Goal: Task Accomplishment & Management: Use online tool/utility

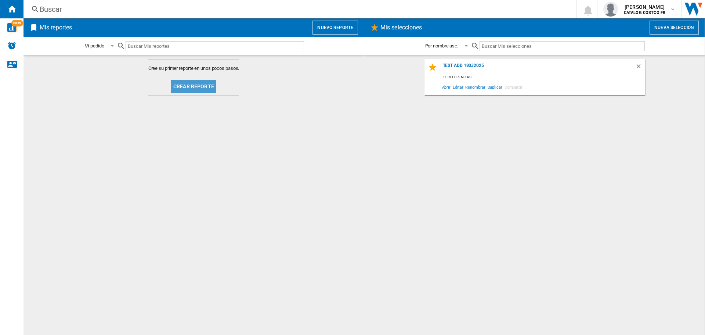
click at [190, 84] on button "Crear reporte" at bounding box center [193, 86] width 45 height 13
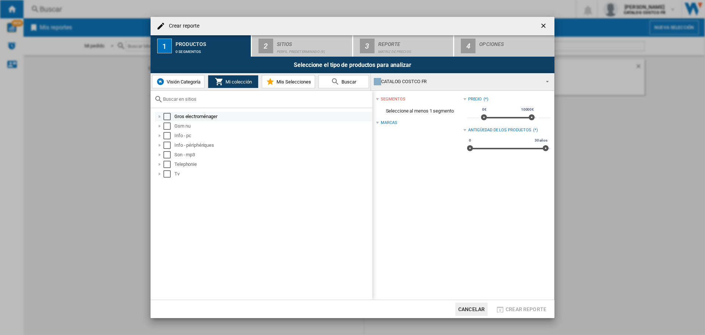
click at [168, 119] on div "Select" at bounding box center [166, 116] width 7 height 7
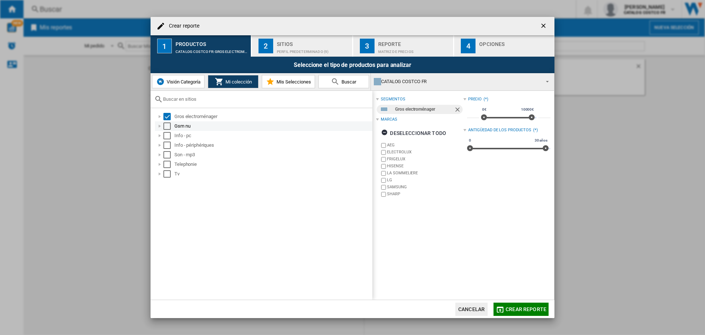
click at [168, 124] on div "Select" at bounding box center [166, 125] width 7 height 7
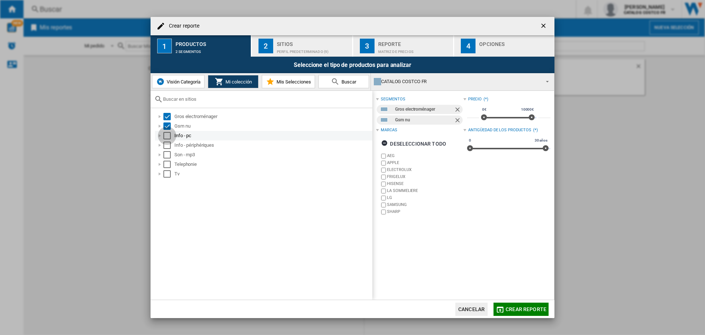
click at [168, 133] on div "Select" at bounding box center [166, 135] width 7 height 7
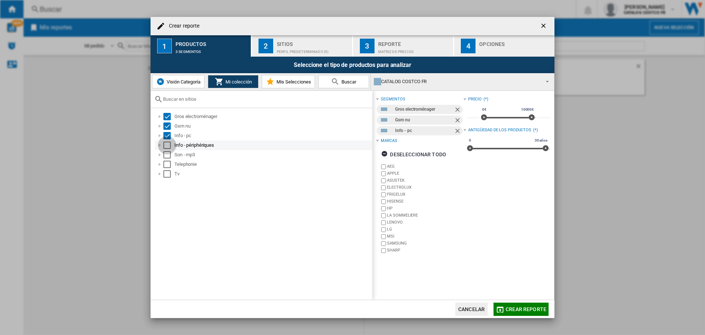
click at [168, 141] on div "Select" at bounding box center [166, 144] width 7 height 7
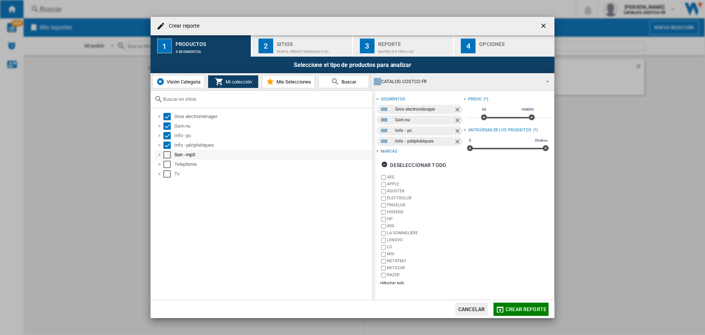
click at [168, 157] on div "Select" at bounding box center [166, 154] width 7 height 7
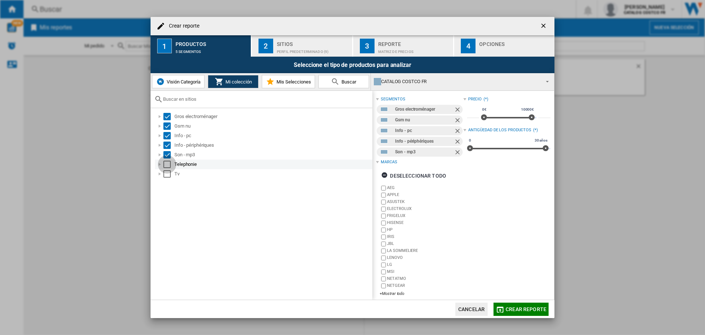
click at [169, 163] on div "Select" at bounding box center [166, 164] width 7 height 7
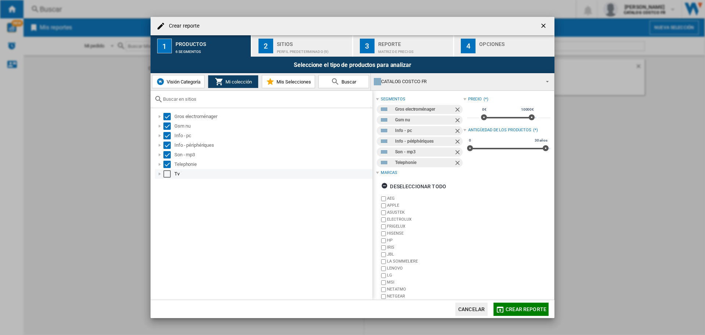
click at [167, 175] on div "Select" at bounding box center [166, 173] width 7 height 7
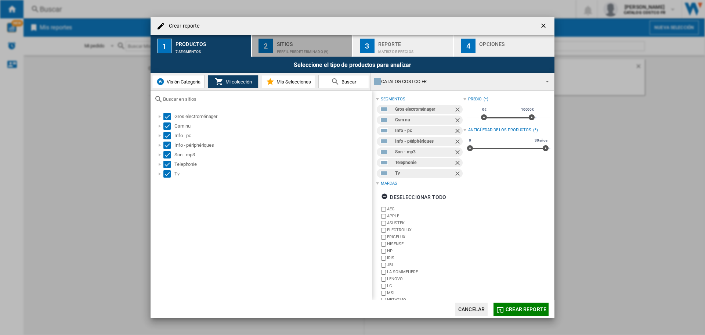
click at [299, 50] on div "Perfil predeterminado (9)" at bounding box center [313, 50] width 72 height 8
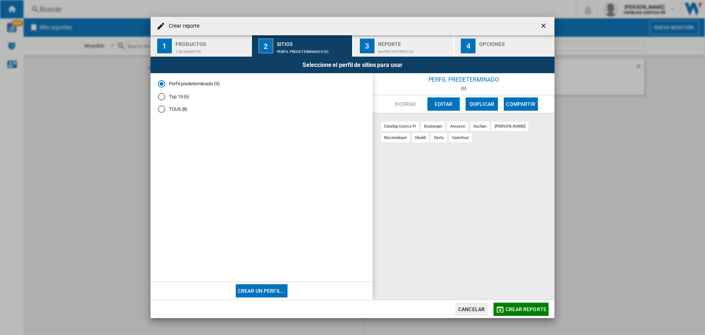
click at [502, 50] on div "button" at bounding box center [515, 50] width 72 height 8
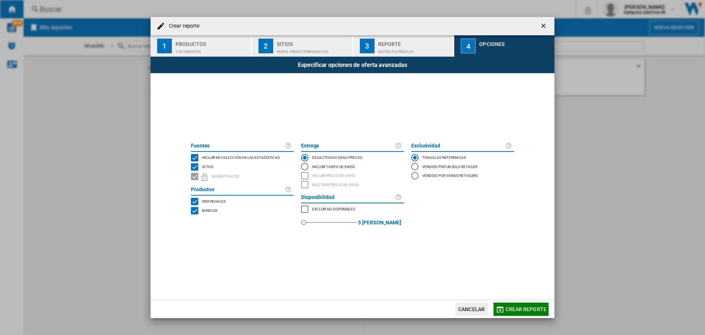
click at [528, 305] on button "Crear reporte" at bounding box center [521, 308] width 55 height 13
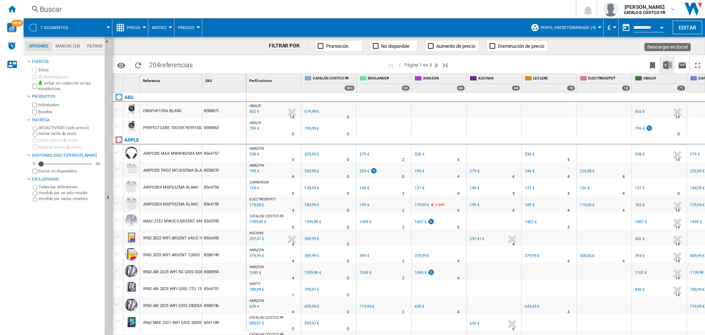
click at [667, 66] on img "Descargar en Excel" at bounding box center [667, 65] width 9 height 9
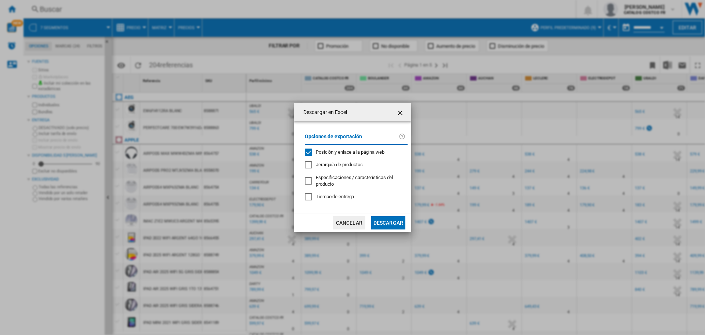
click at [391, 226] on button "Descargar" at bounding box center [388, 222] width 34 height 13
